Goal: Task Accomplishment & Management: Complete application form

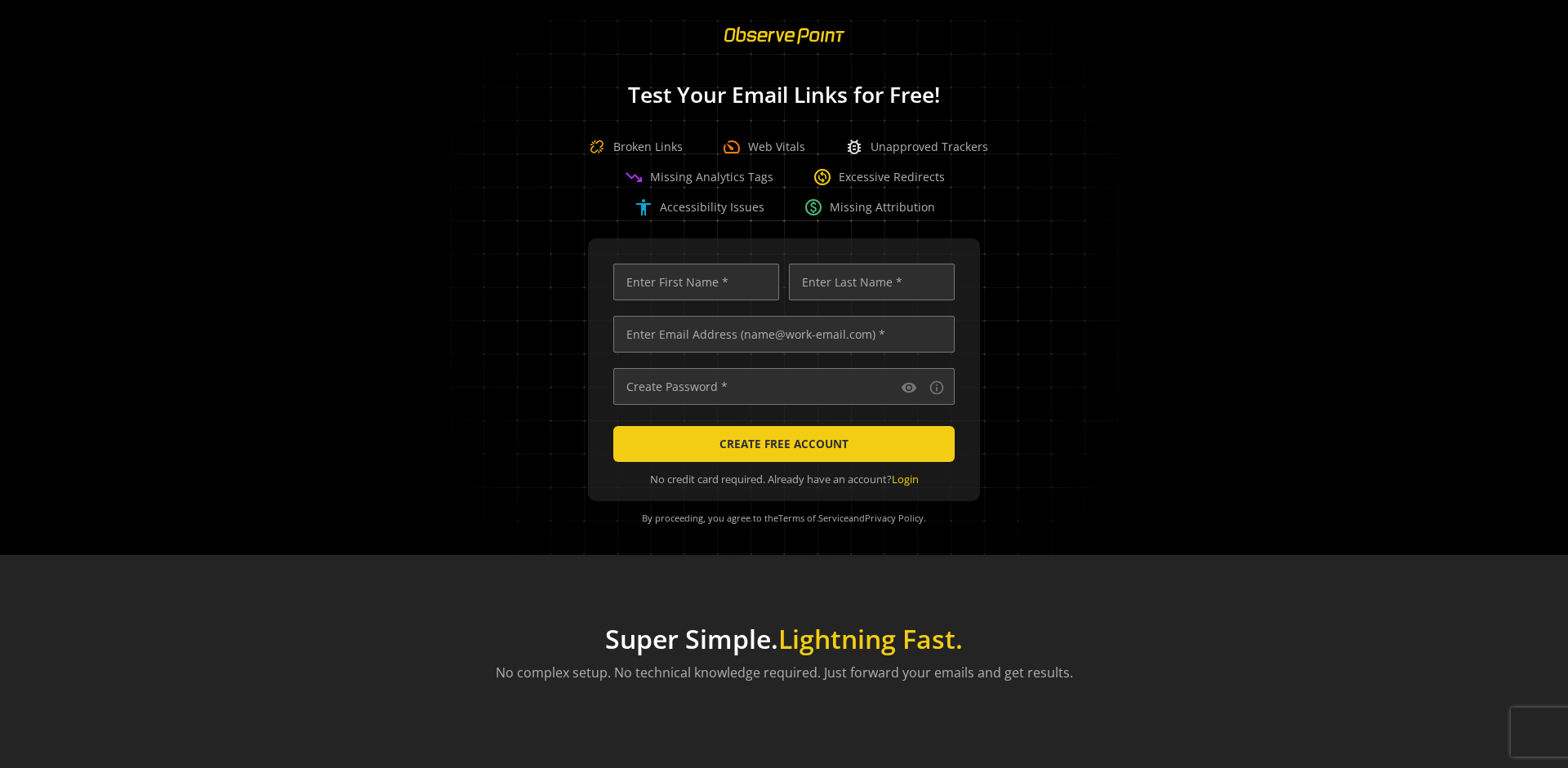
scroll to position [0, 5283]
click at [779, 334] on input "text" at bounding box center [784, 334] width 341 height 36
type input "[EMAIL_ADDRESS][DOMAIN_NAME]"
click at [692, 282] on input "text" at bounding box center [696, 282] width 166 height 36
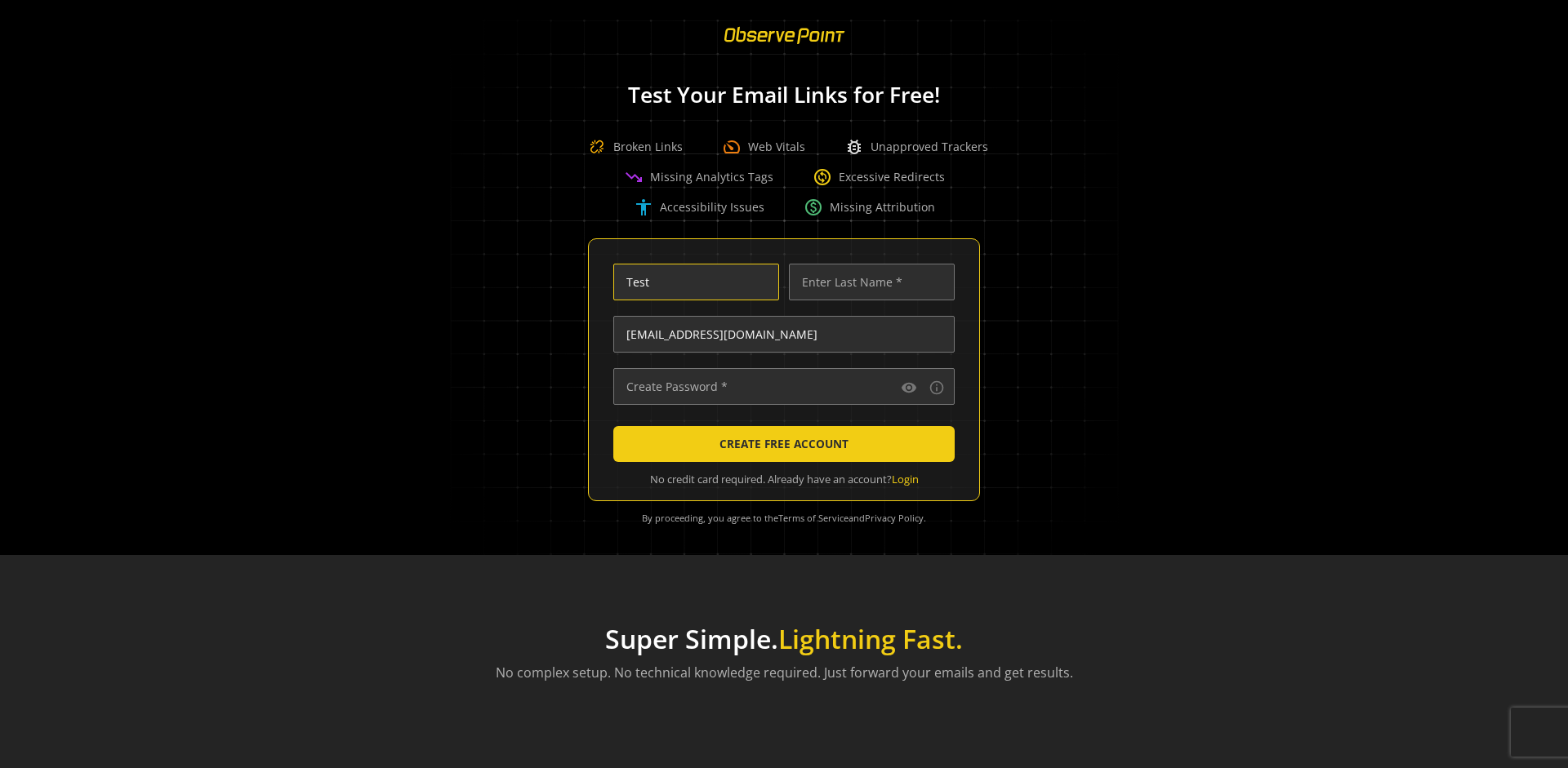
type input "Test"
click at [867, 282] on input "text" at bounding box center [872, 282] width 166 height 36
type input "Test"
click at [779, 386] on input "text" at bounding box center [784, 386] width 341 height 36
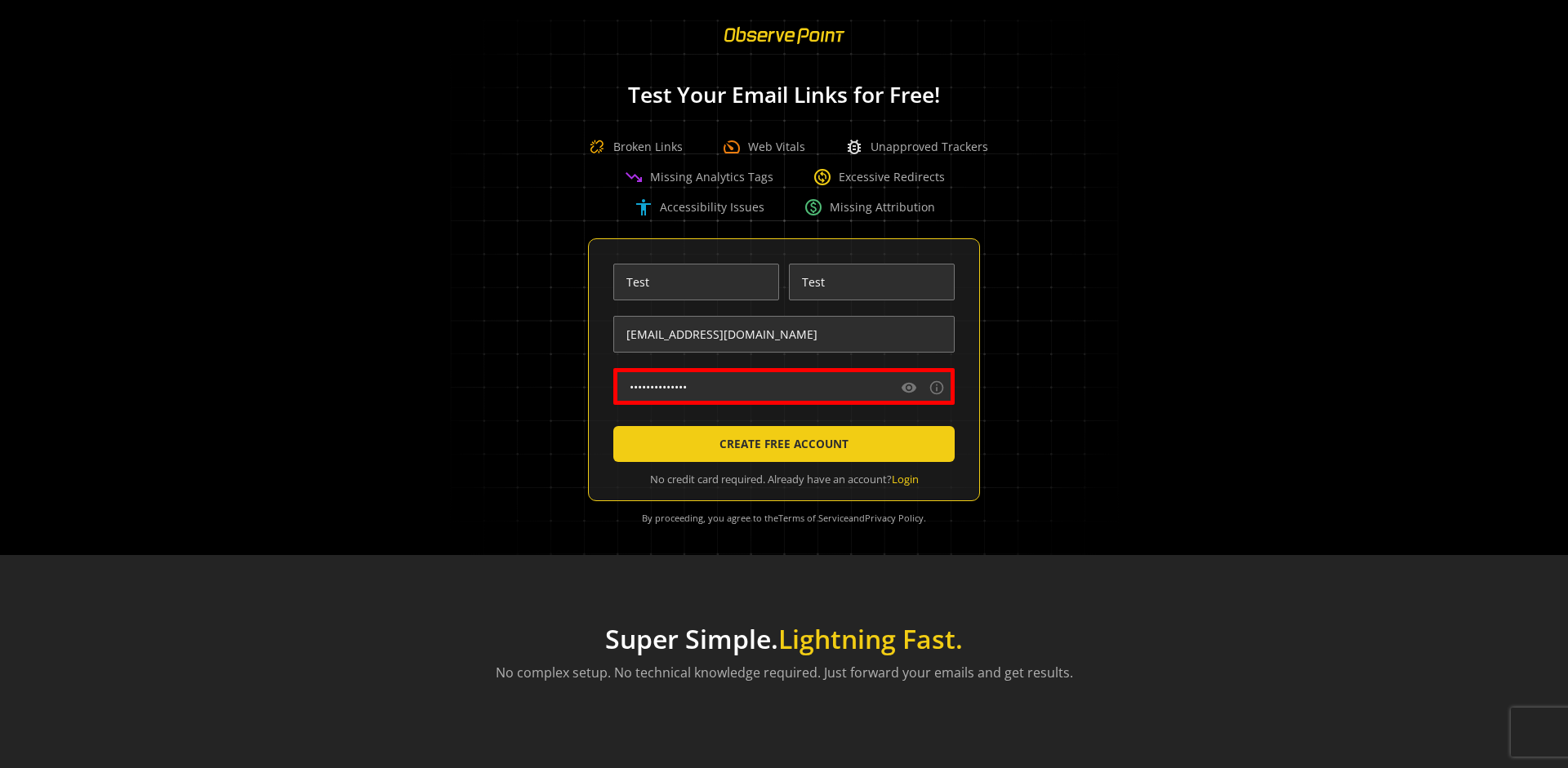
type input "••••••••••••••"
click at [779, 444] on span "CREATE FREE ACCOUNT" at bounding box center [783, 444] width 129 height 29
